Goal: Task Accomplishment & Management: Manage account settings

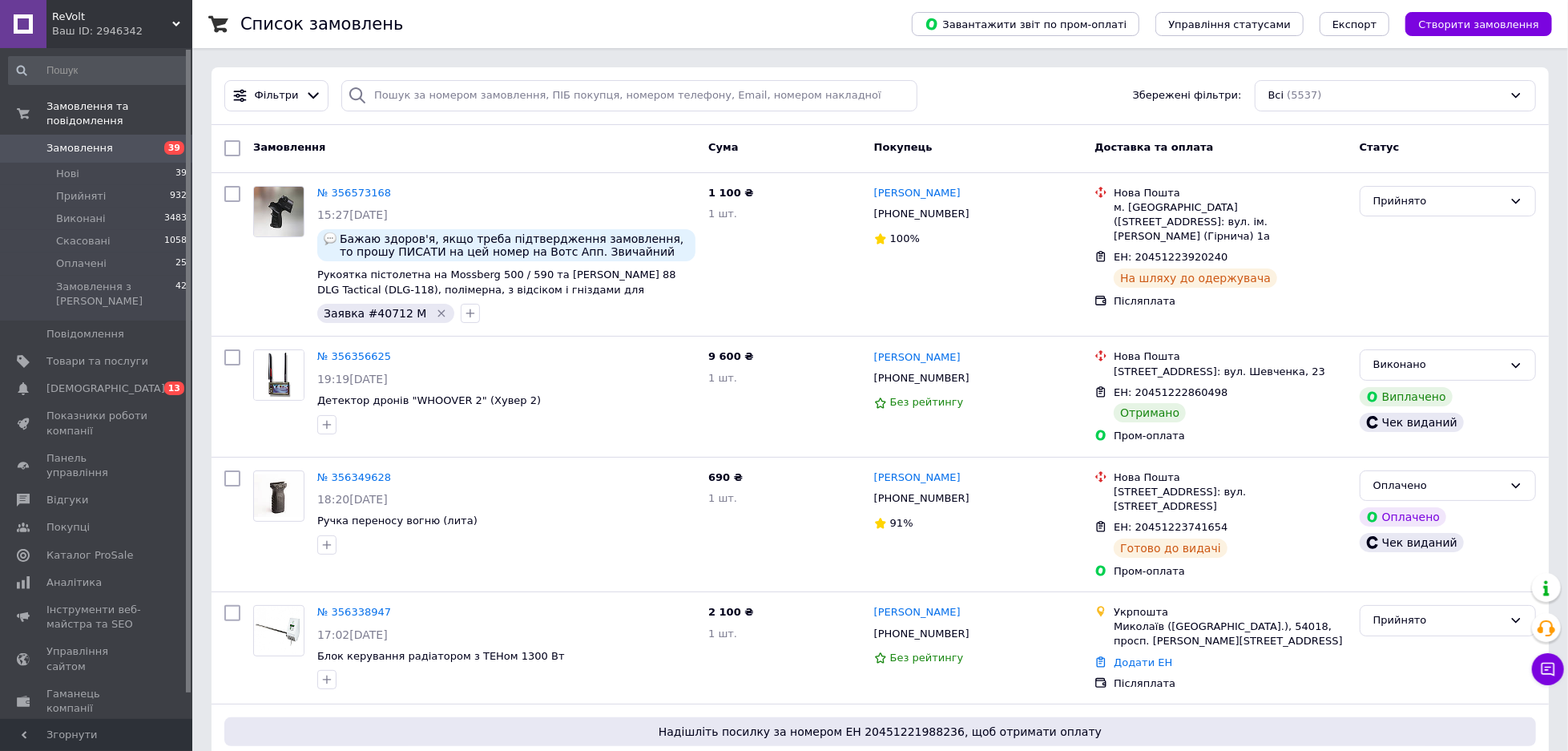
click at [88, 143] on link "Замовлення 39" at bounding box center [98, 148] width 196 height 27
click at [99, 163] on li "Нові 39" at bounding box center [98, 173] width 196 height 23
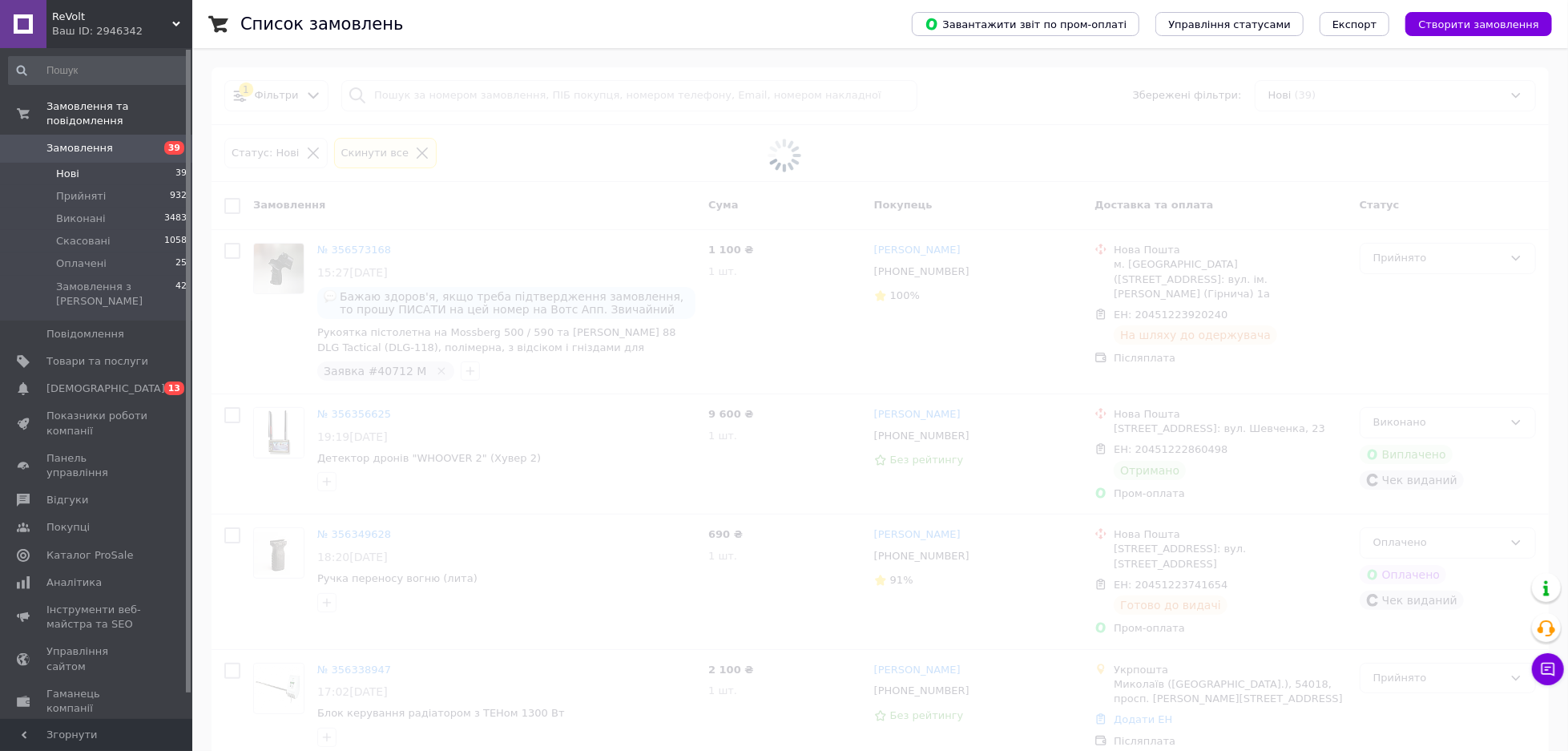
click at [99, 141] on span "Замовлення" at bounding box center [79, 148] width 66 height 15
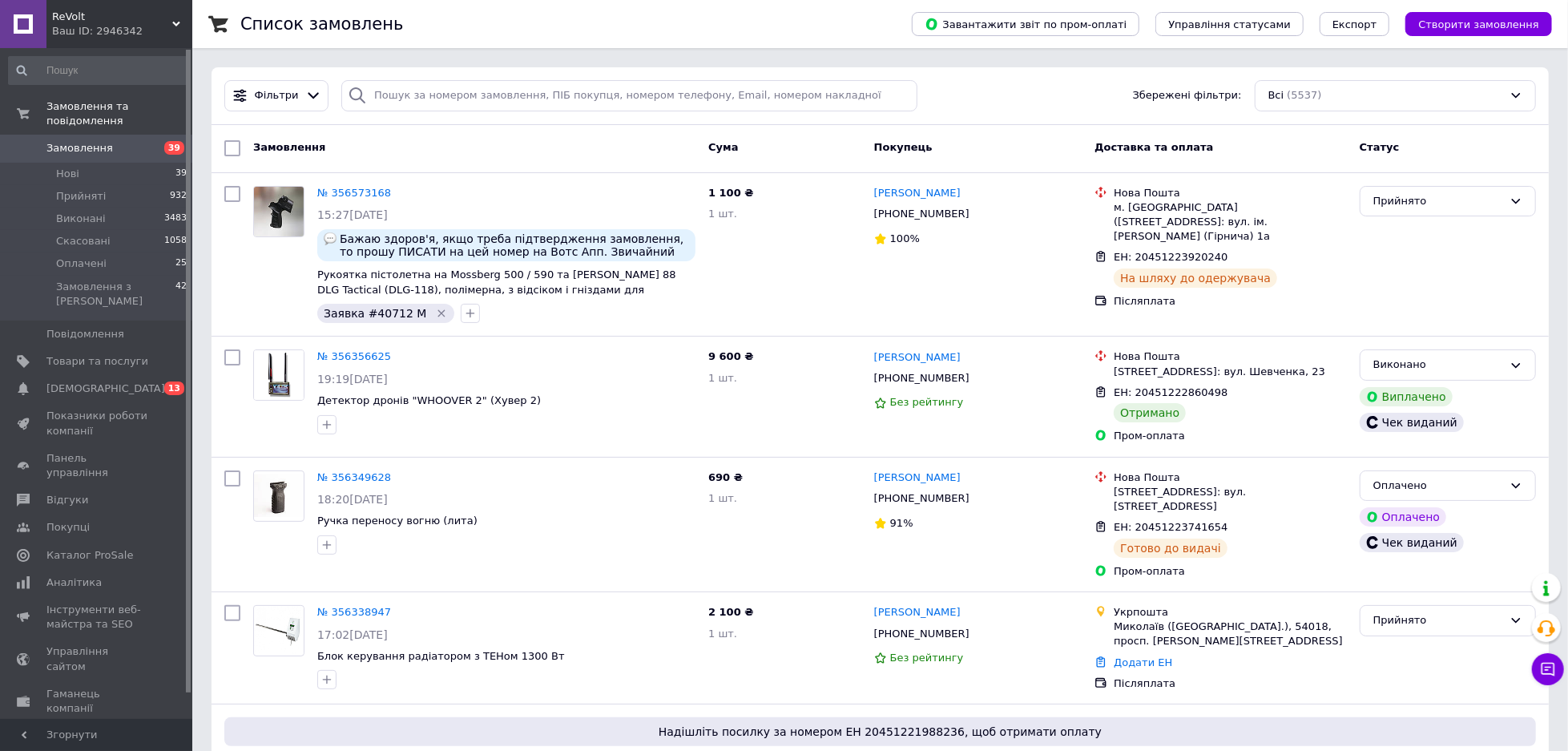
click at [153, 141] on span "39" at bounding box center [170, 148] width 44 height 15
click at [88, 141] on span "Замовлення" at bounding box center [79, 148] width 66 height 15
click at [158, 141] on span "39" at bounding box center [170, 148] width 44 height 15
click at [104, 144] on link "Замовлення 39" at bounding box center [98, 148] width 196 height 27
